Goal: Browse casually: Explore the website without a specific task or goal

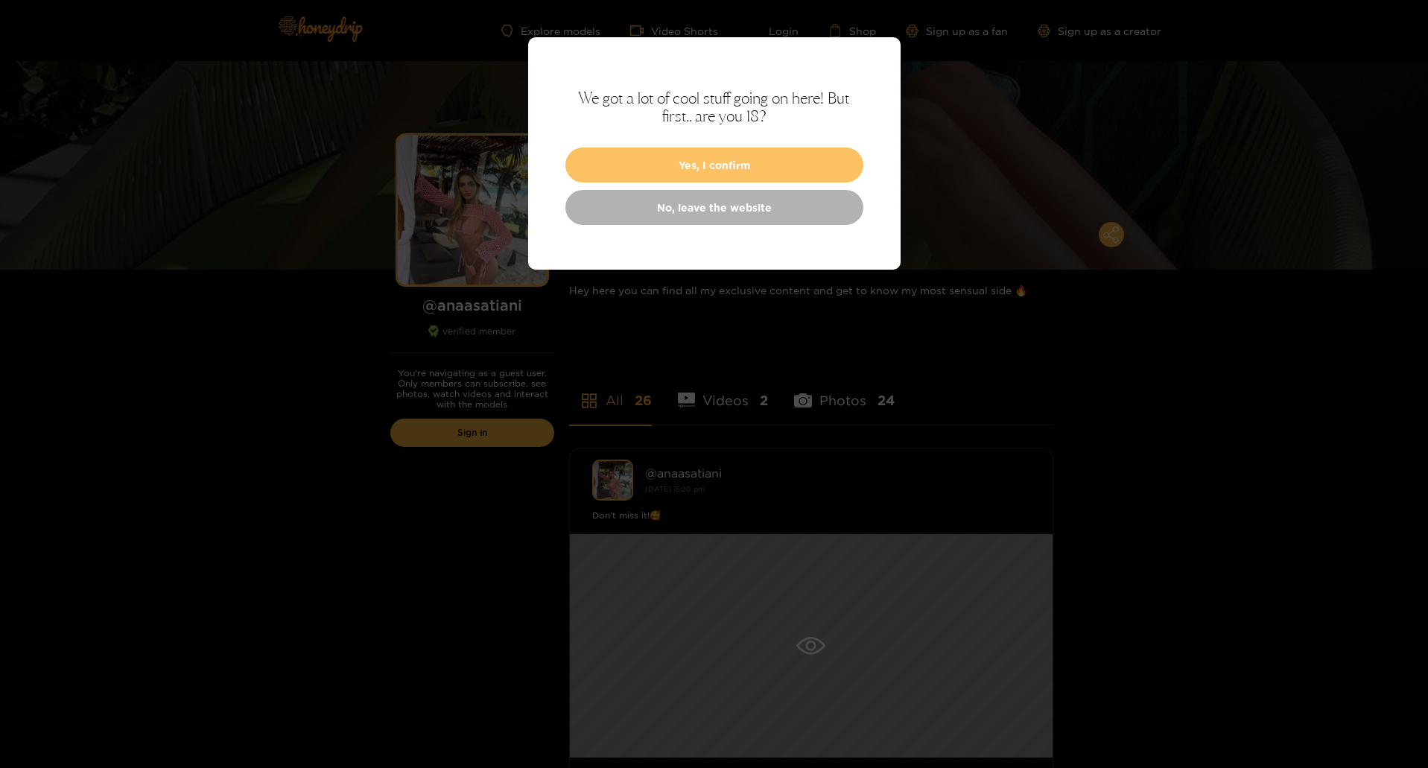
click at [612, 168] on button "Yes, I confirm" at bounding box center [714, 165] width 298 height 35
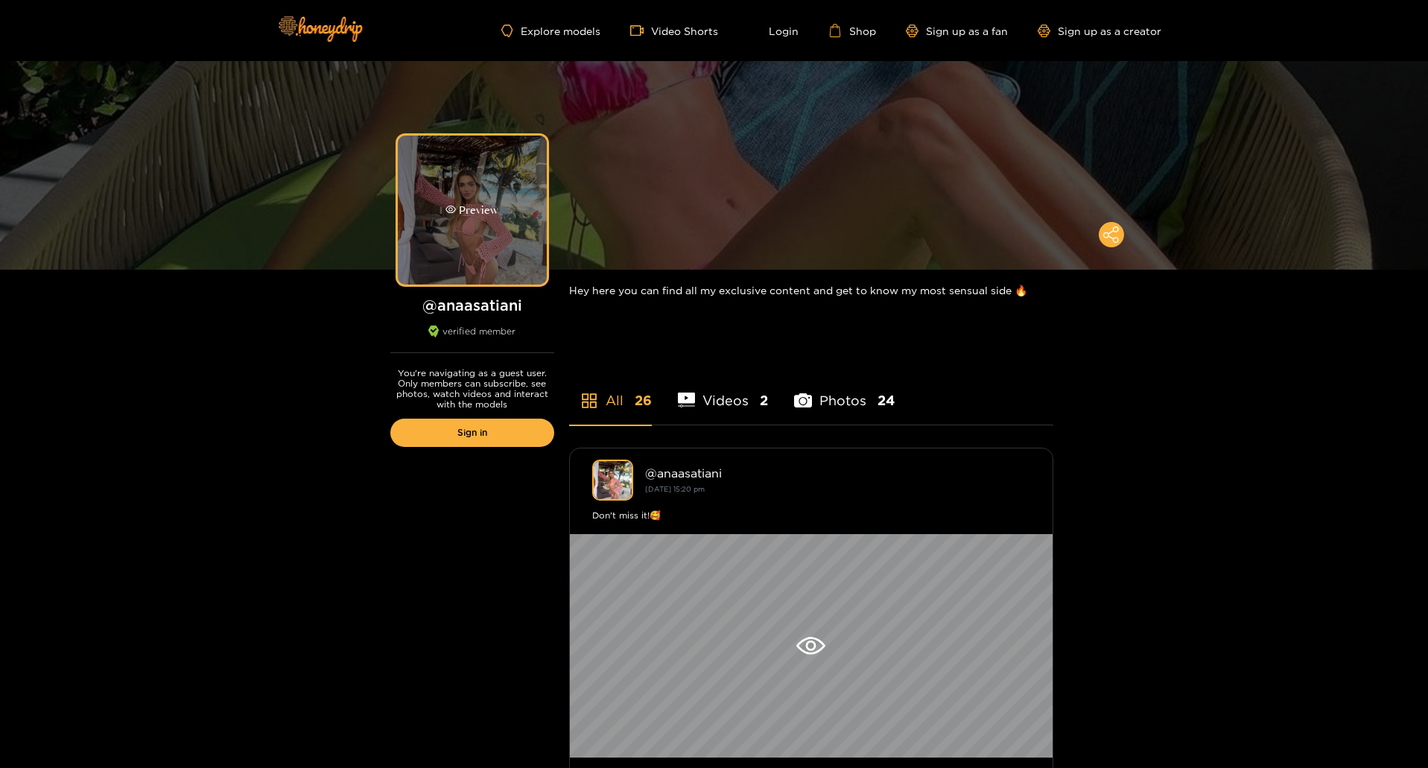
click at [462, 213] on div "Preview" at bounding box center [471, 210] width 53 height 17
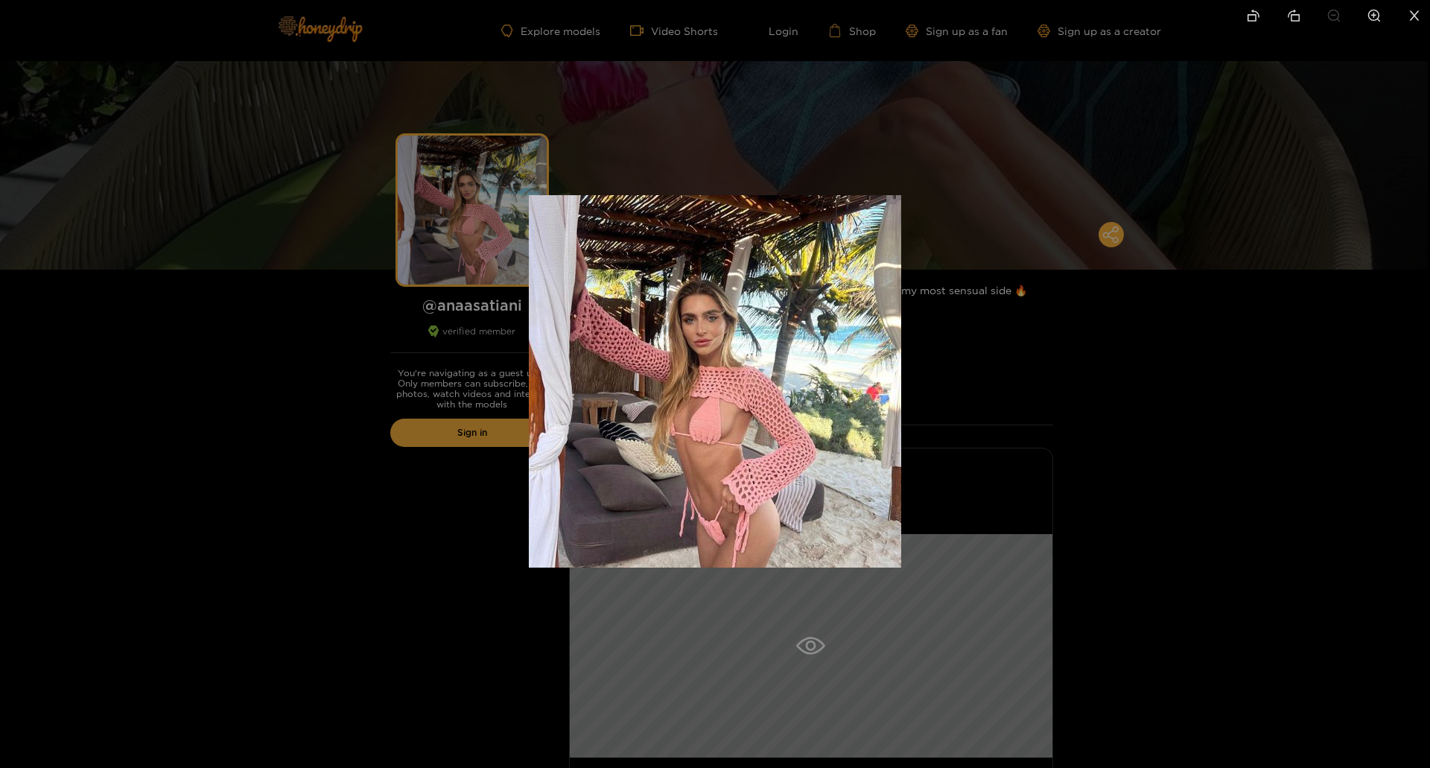
click at [294, 377] on div at bounding box center [715, 384] width 1430 height 768
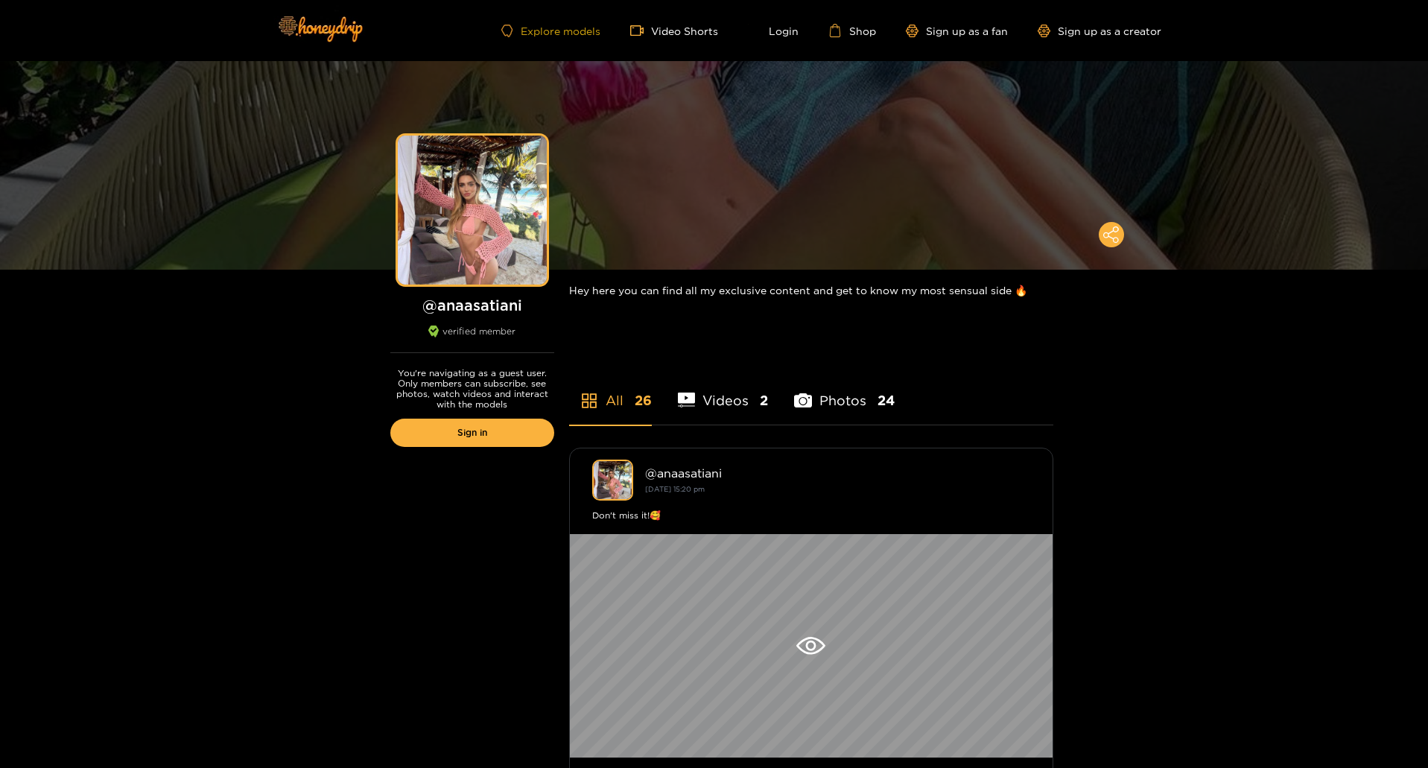
click at [562, 36] on link "Explore models" at bounding box center [550, 31] width 98 height 13
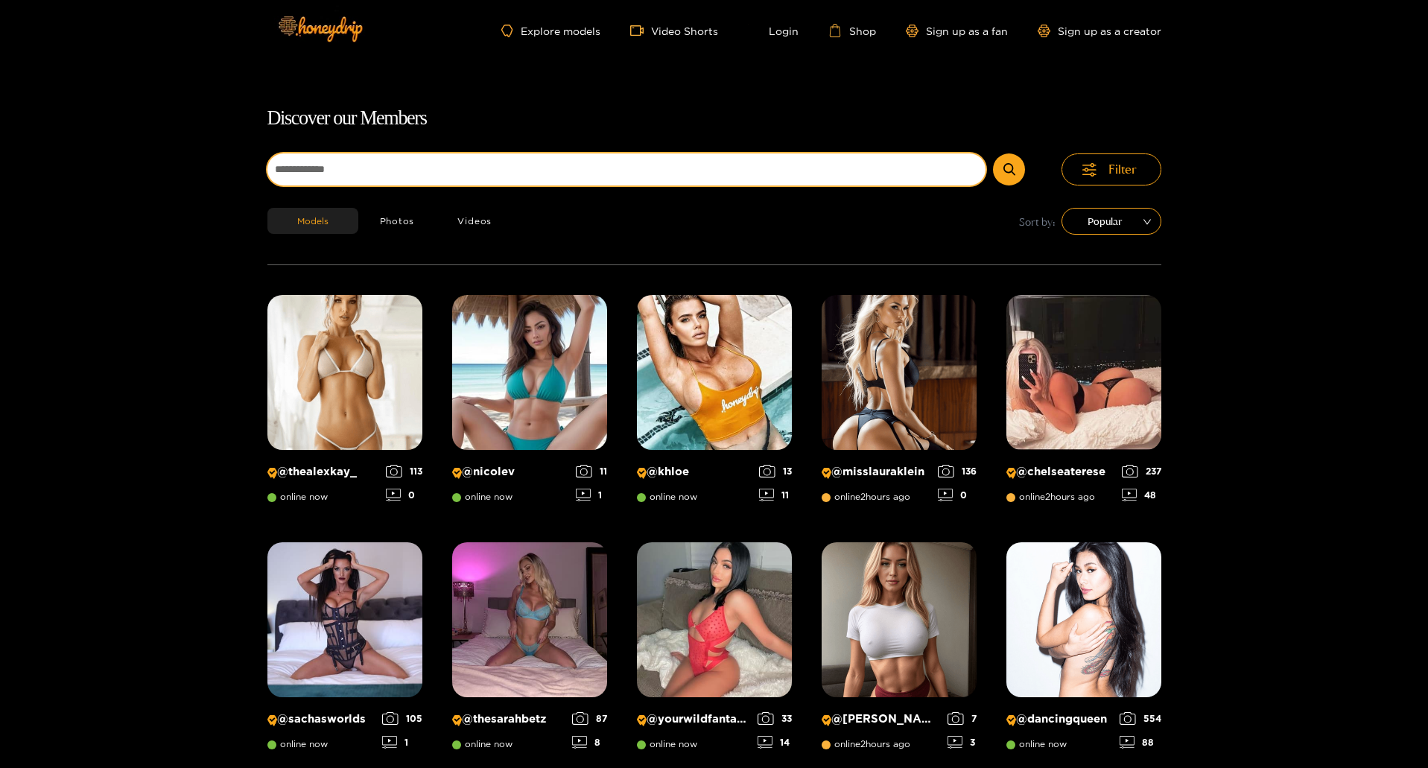
click at [441, 159] on input at bounding box center [626, 169] width 719 height 32
type input "******"
click at [993, 153] on button "submit" at bounding box center [1009, 169] width 32 height 32
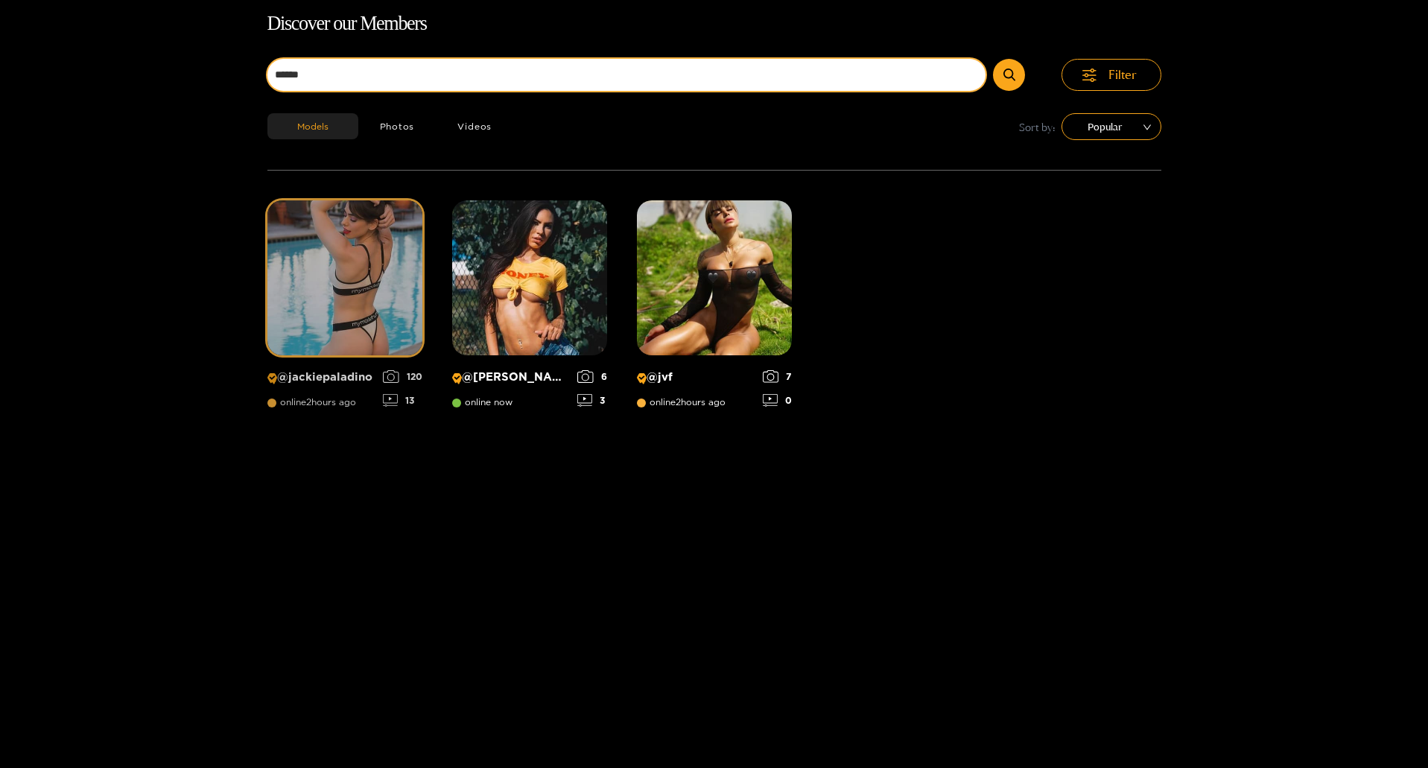
scroll to position [95, 0]
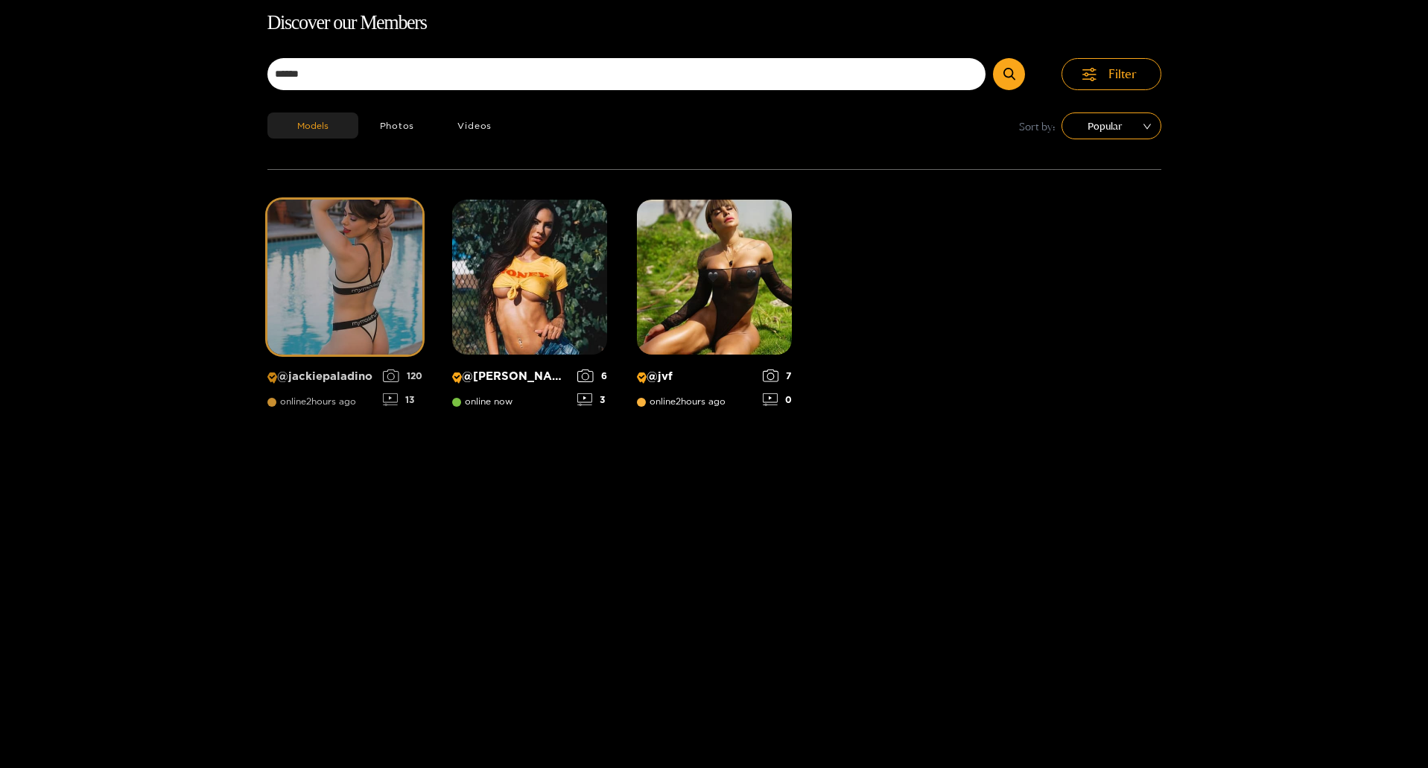
click at [317, 303] on img at bounding box center [344, 277] width 155 height 155
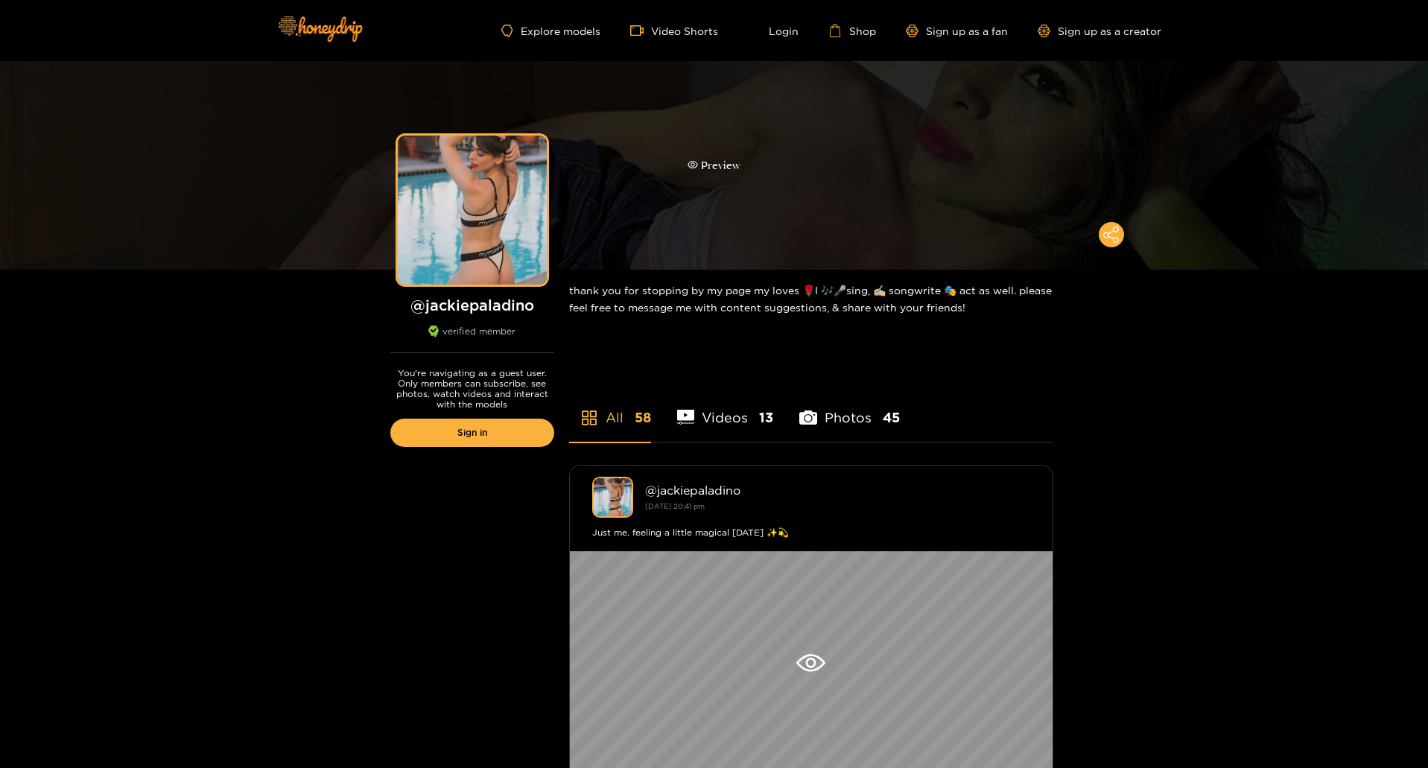
click at [720, 115] on div "Preview" at bounding box center [714, 165] width 1428 height 209
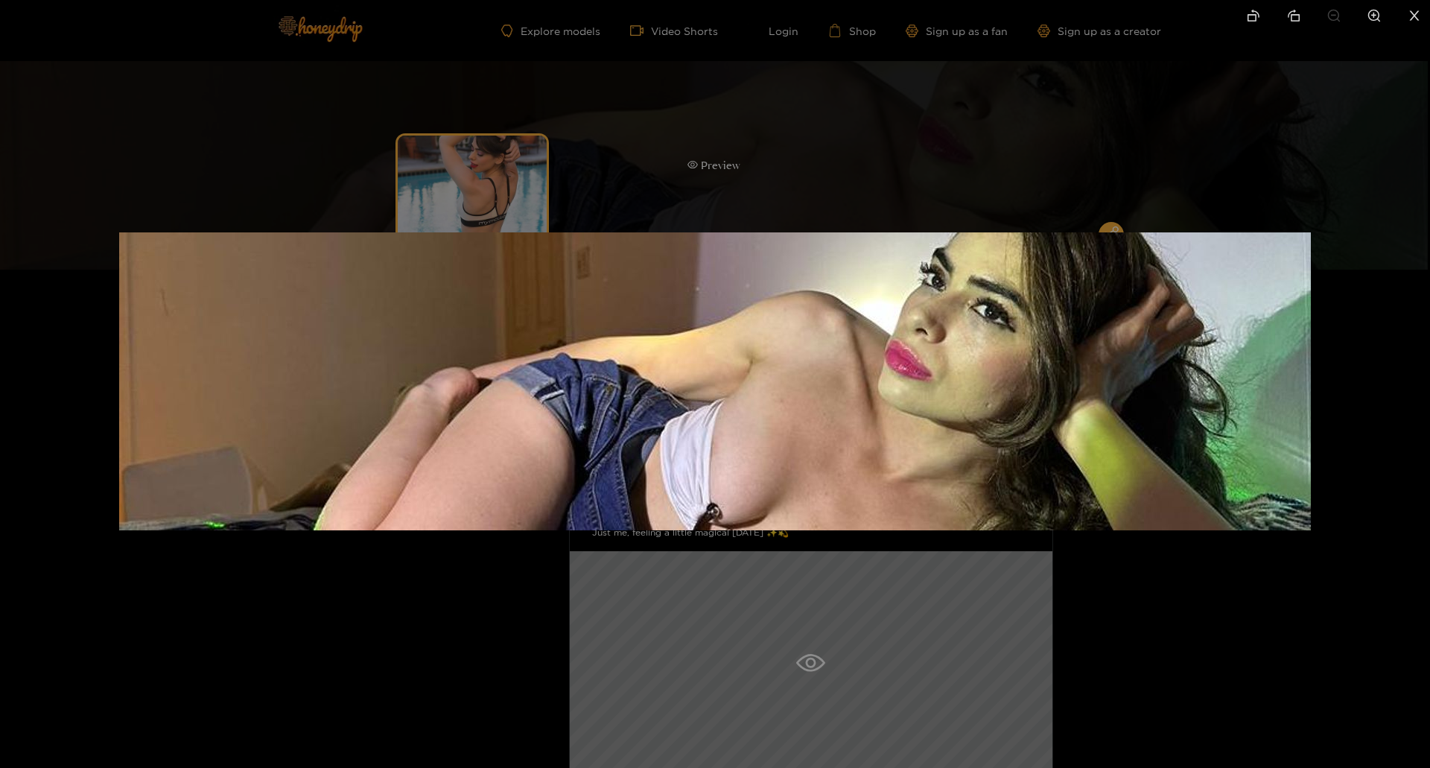
click at [720, 115] on div at bounding box center [715, 384] width 1430 height 768
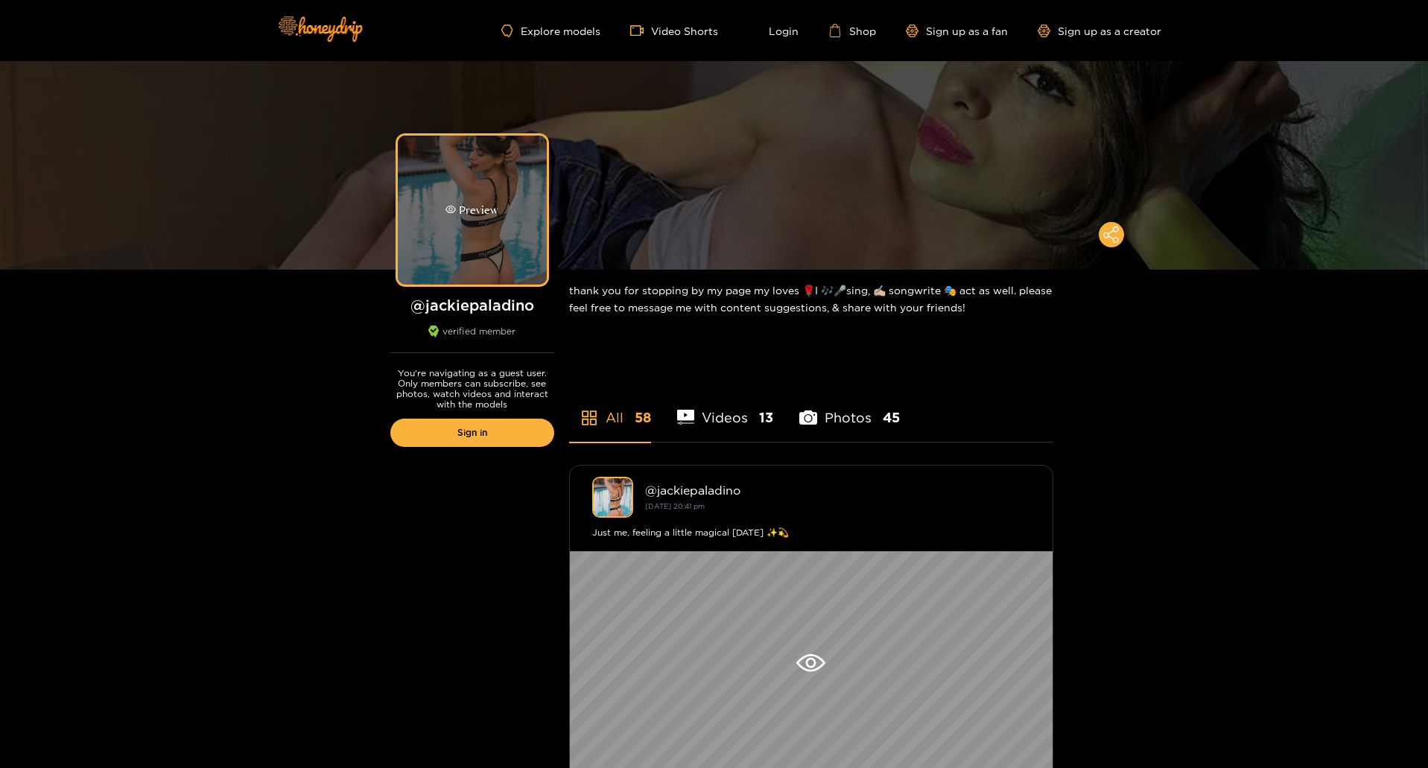
click at [493, 220] on div "Preview" at bounding box center [472, 210] width 149 height 149
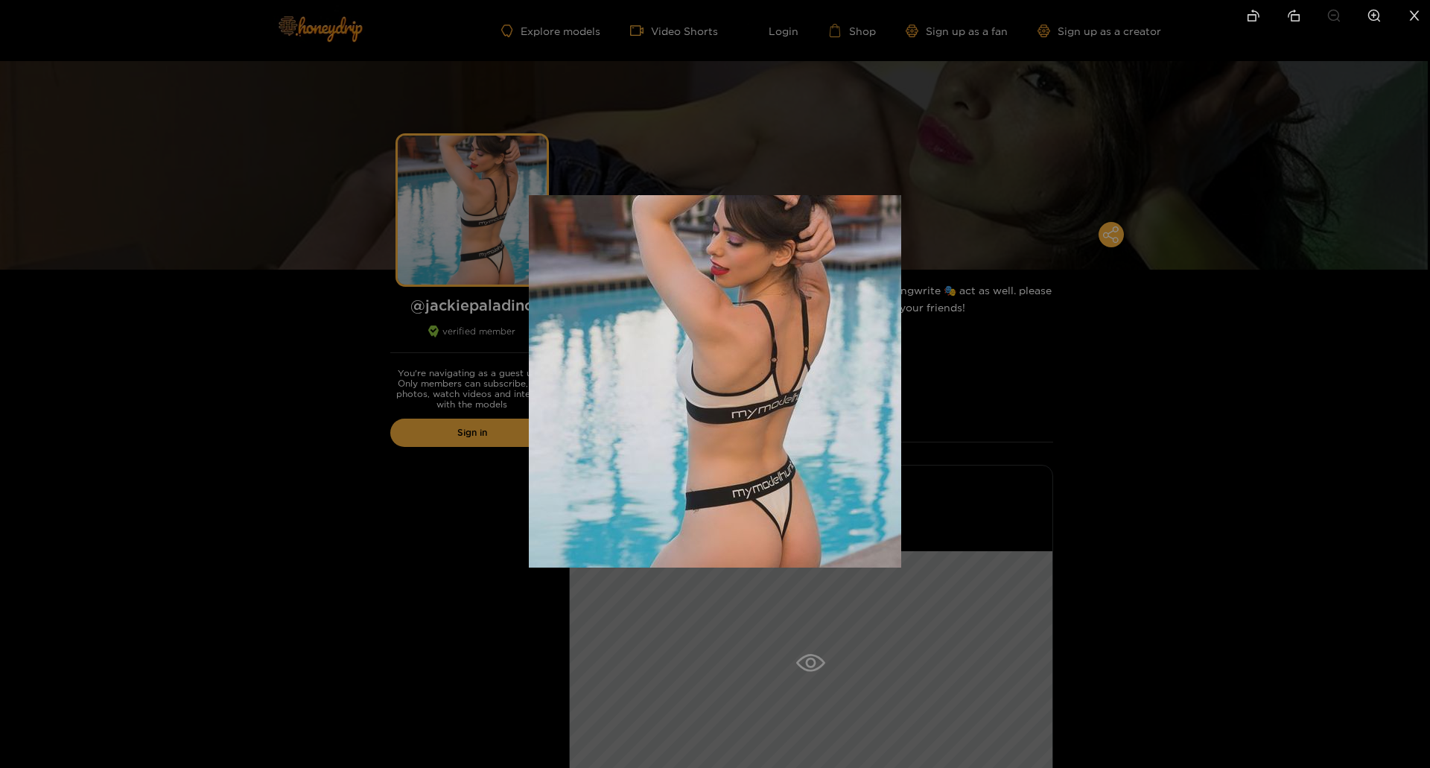
click at [494, 220] on div at bounding box center [715, 384] width 1430 height 768
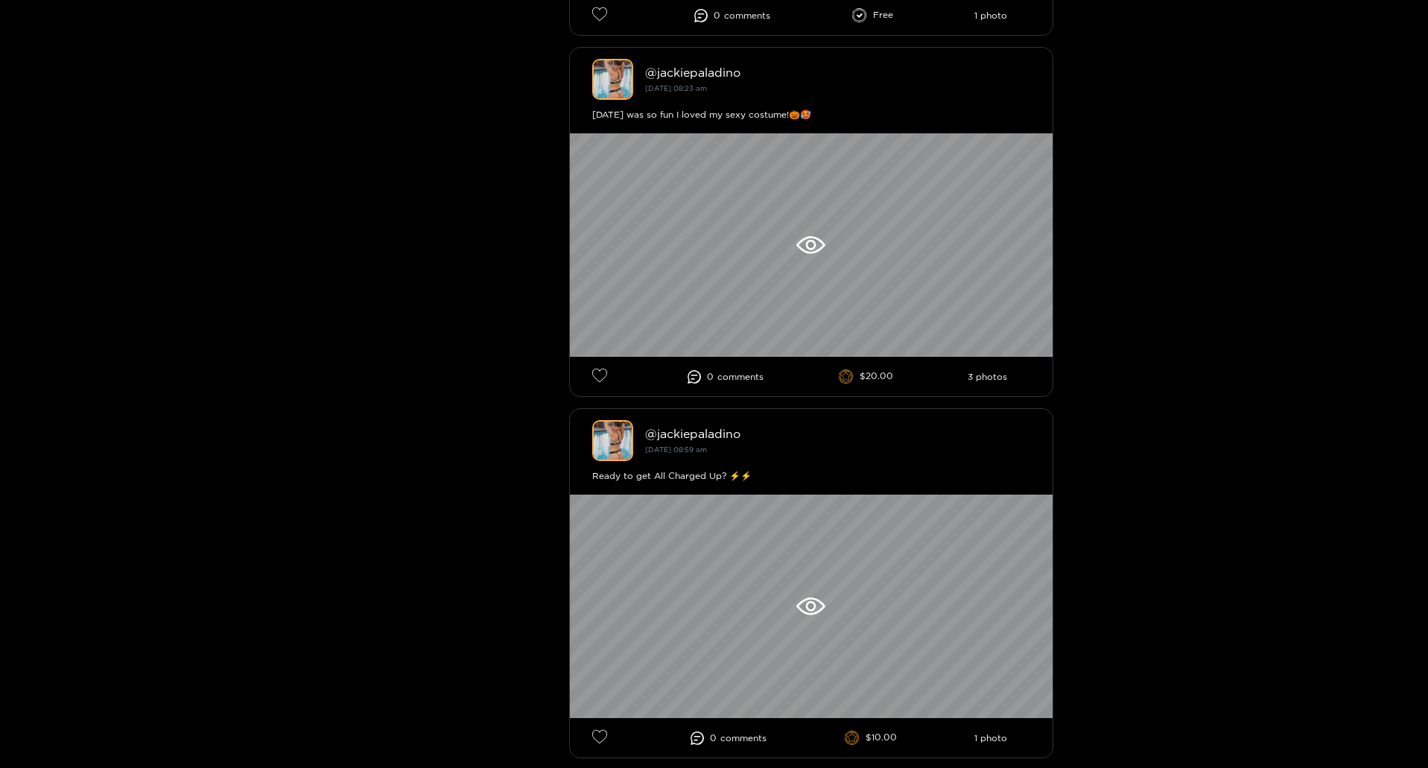
scroll to position [2270, 0]
